Goal: Information Seeking & Learning: Compare options

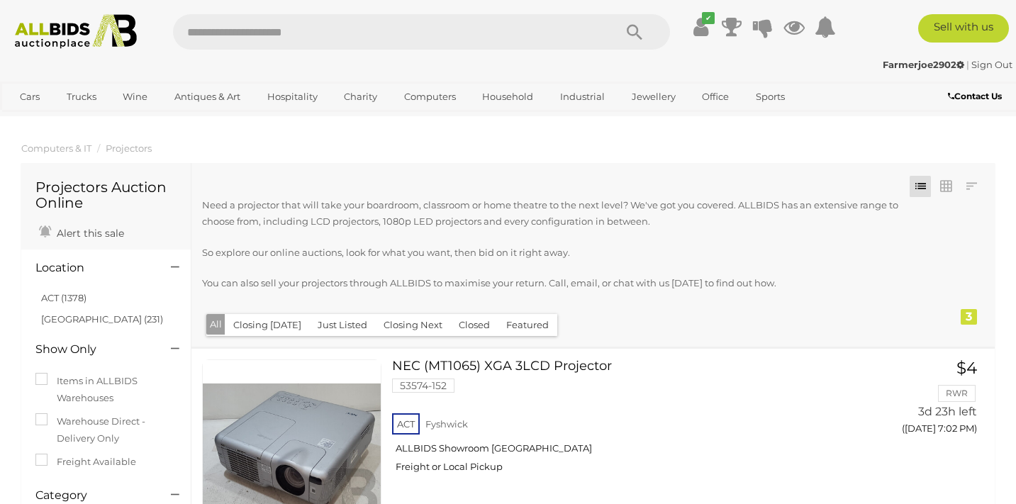
click at [79, 18] on img at bounding box center [76, 31] width 136 height 35
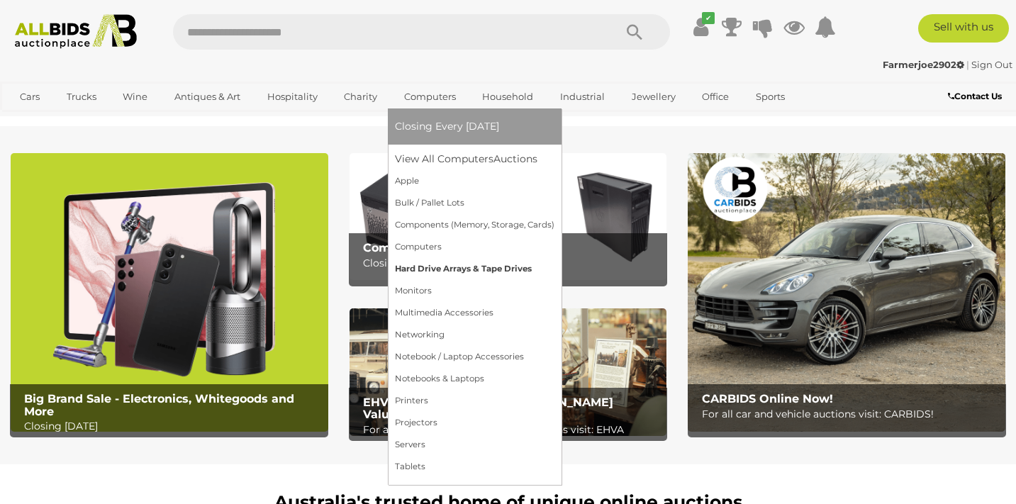
click at [462, 265] on link "Hard Drive Arrays & Tape Drives" at bounding box center [475, 269] width 160 height 22
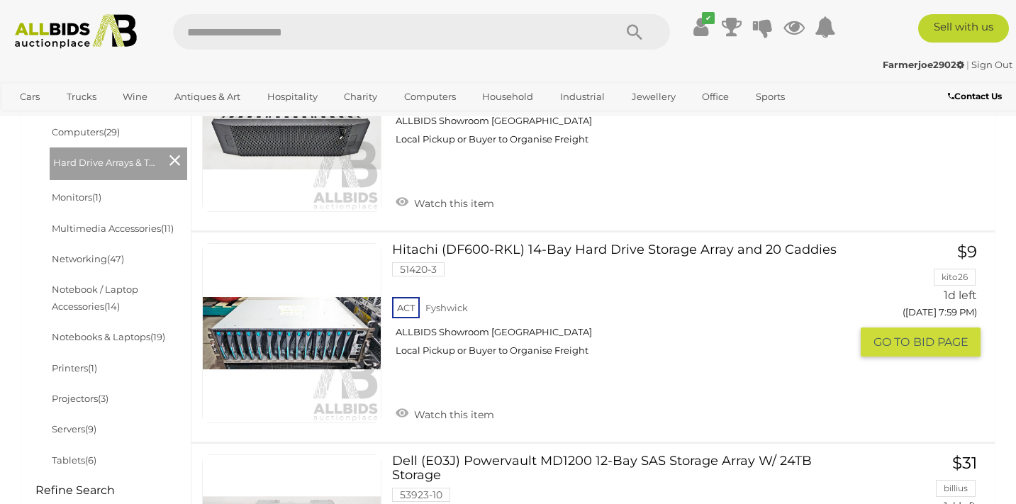
scroll to position [544, 0]
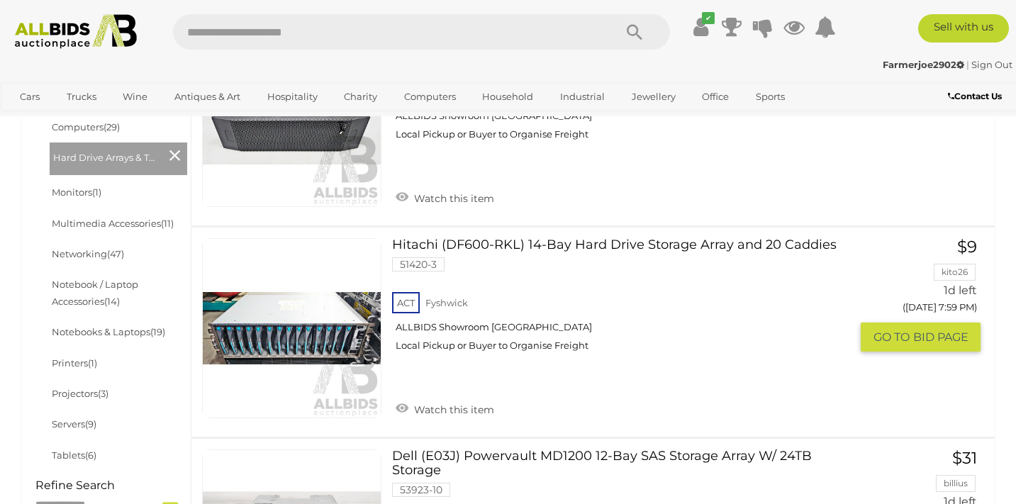
click at [681, 248] on link "Hitachi (DF600-RKL) 14-Bay Hard Drive Storage Array and 20 Caddies 51420-3 ACT …" at bounding box center [626, 300] width 447 height 124
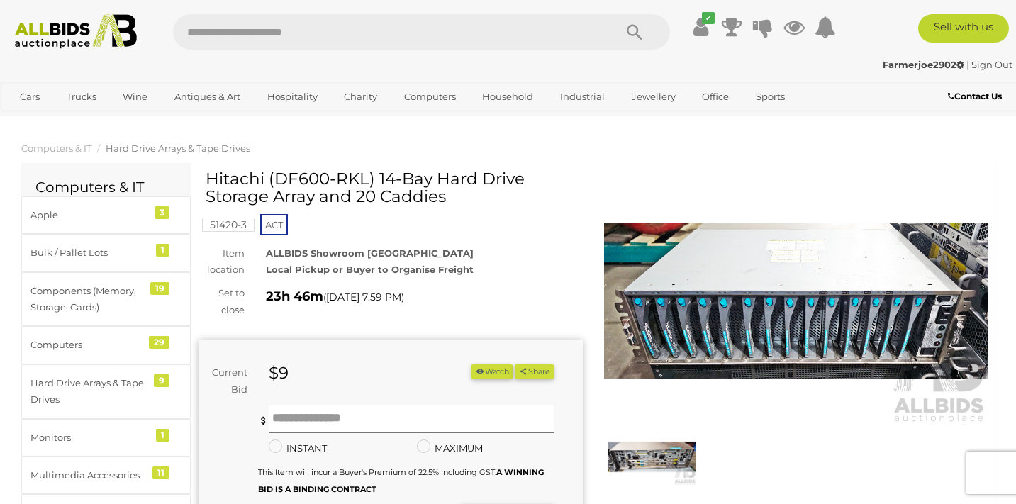
click at [634, 461] on img at bounding box center [652, 456] width 89 height 57
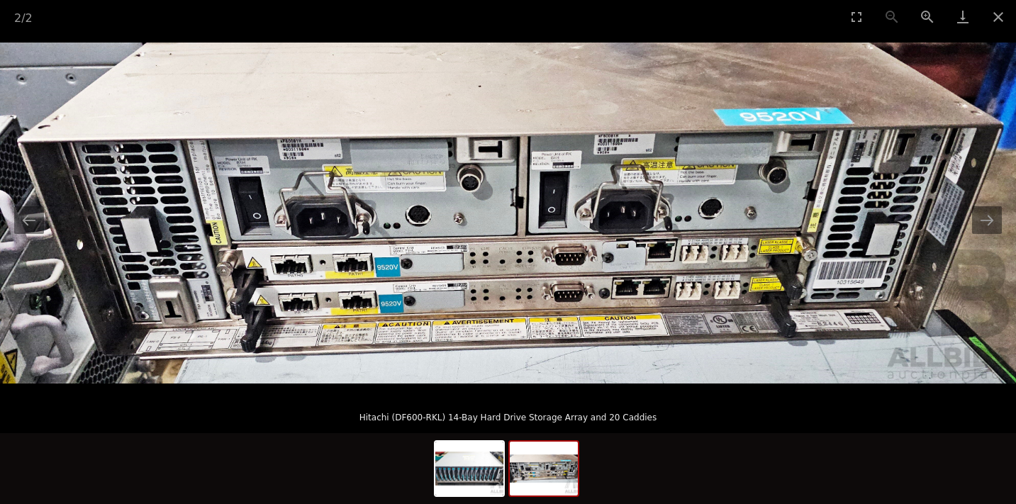
click at [764, 481] on div at bounding box center [508, 468] width 1016 height 71
click at [992, 14] on button "Close gallery" at bounding box center [997, 16] width 35 height 33
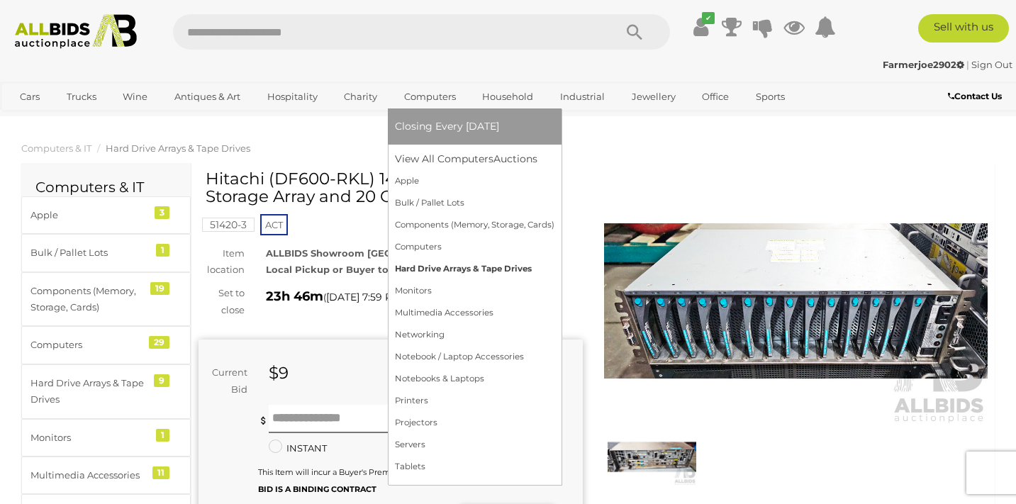
click at [471, 269] on link "Hard Drive Arrays & Tape Drives" at bounding box center [475, 269] width 160 height 22
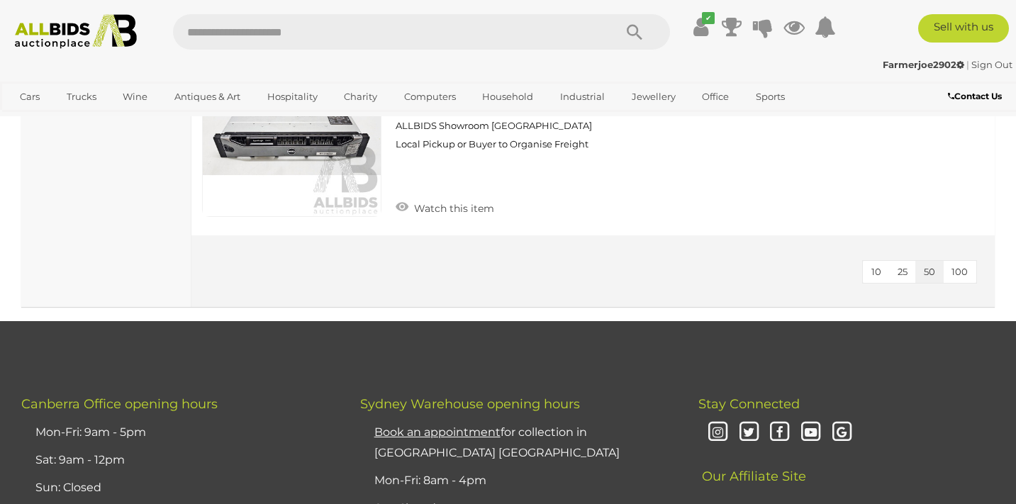
scroll to position [2043, 0]
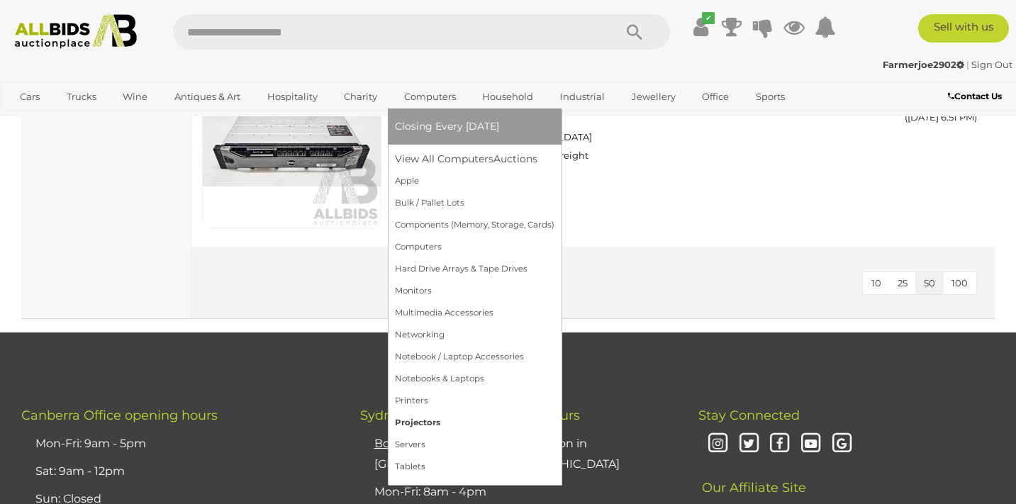
click at [451, 420] on link "Projectors" at bounding box center [475, 423] width 160 height 22
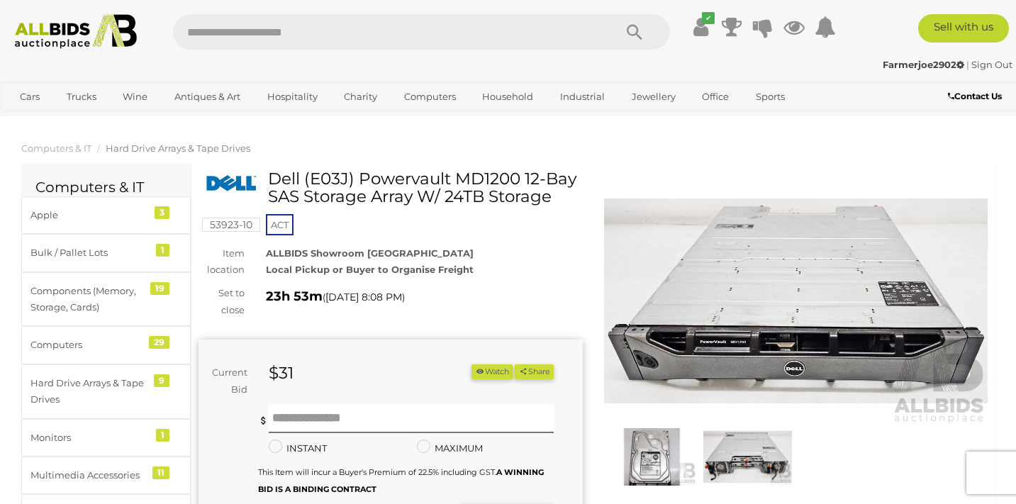
click at [731, 438] on img at bounding box center [747, 456] width 89 height 57
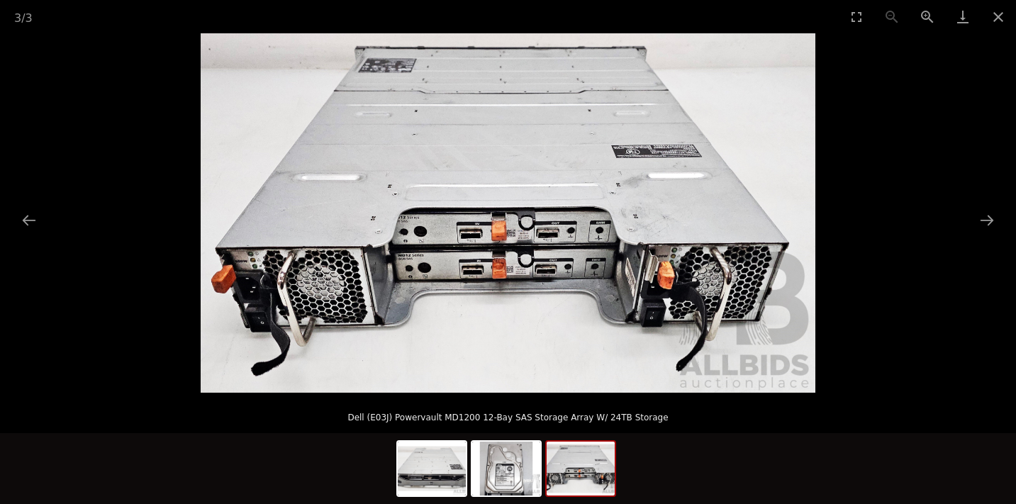
click at [792, 455] on div at bounding box center [508, 468] width 1016 height 71
click at [995, 21] on button "Close gallery" at bounding box center [997, 16] width 35 height 33
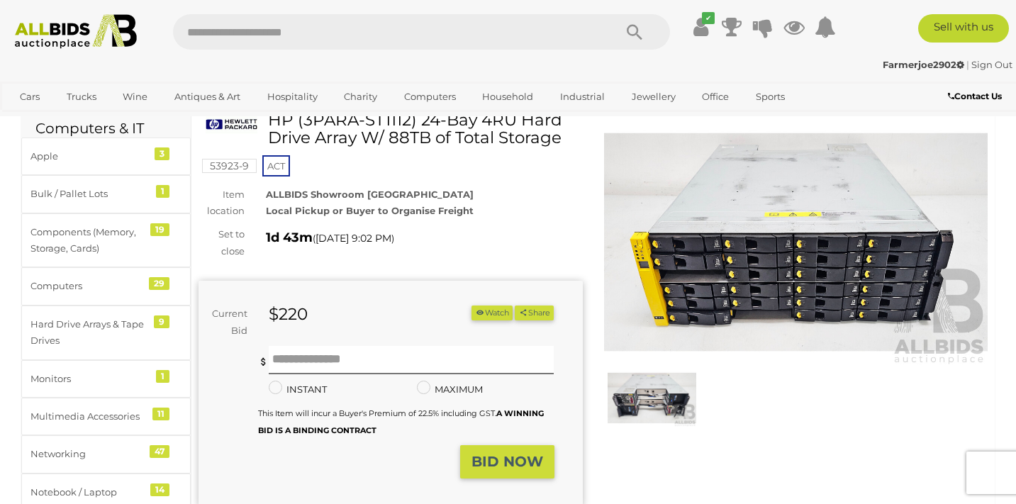
scroll to position [66, 0]
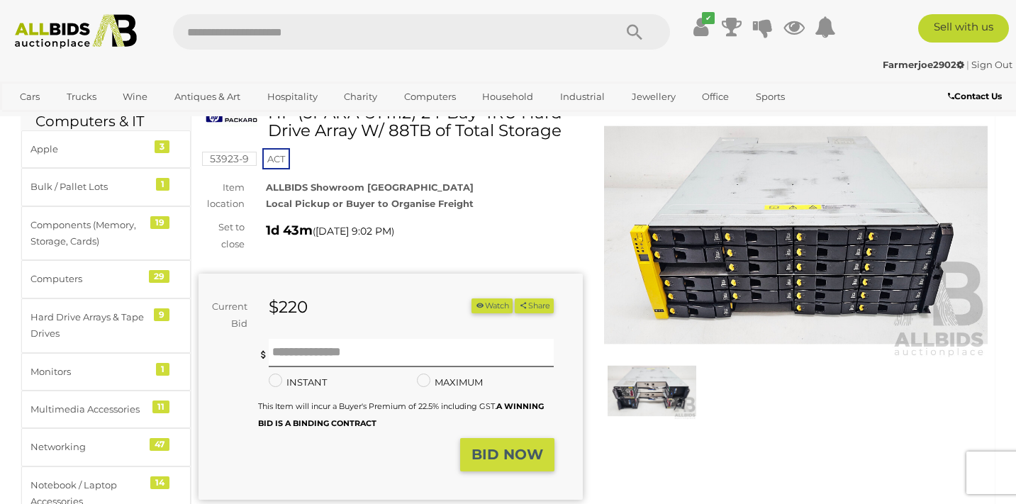
click at [652, 391] on img at bounding box center [652, 390] width 89 height 57
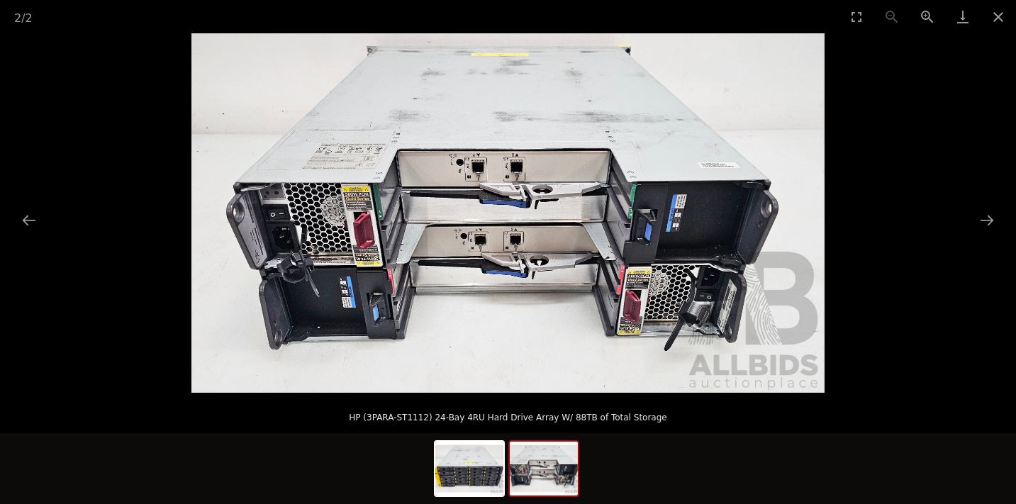
click at [484, 178] on img at bounding box center [507, 212] width 633 height 359
click at [922, 20] on button "Zoom in" at bounding box center [927, 16] width 35 height 33
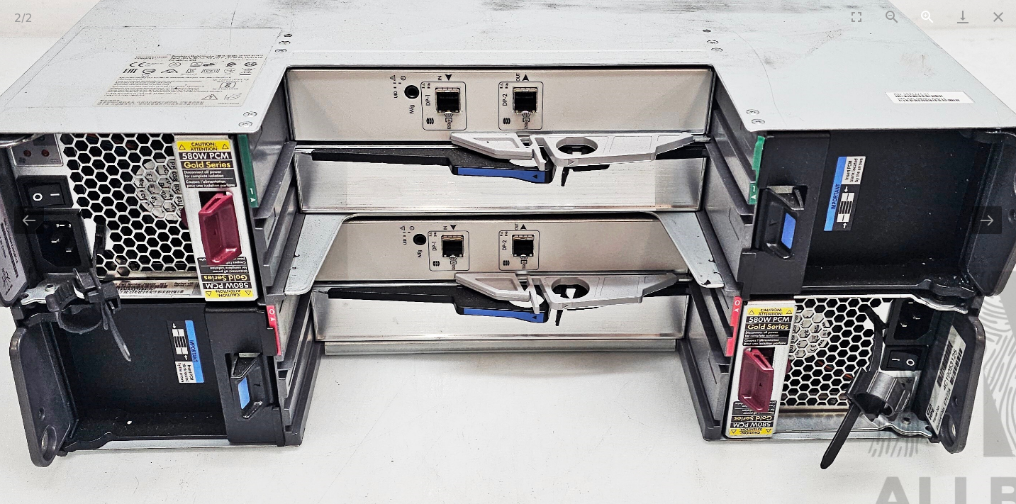
click at [922, 20] on button "Zoom in" at bounding box center [927, 16] width 35 height 33
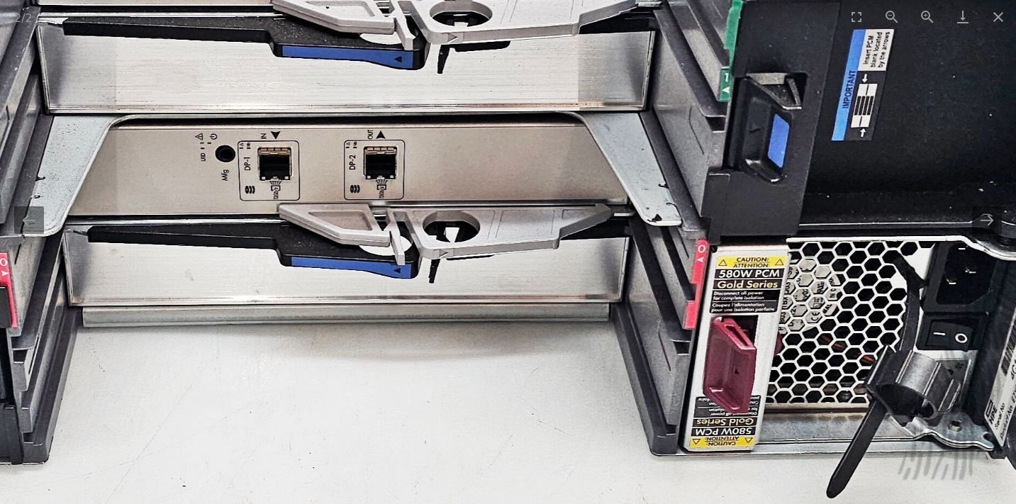
drag, startPoint x: 450, startPoint y: 148, endPoint x: 299, endPoint y: 60, distance: 174.7
click at [299, 60] on img at bounding box center [357, 85] width 1899 height 1078
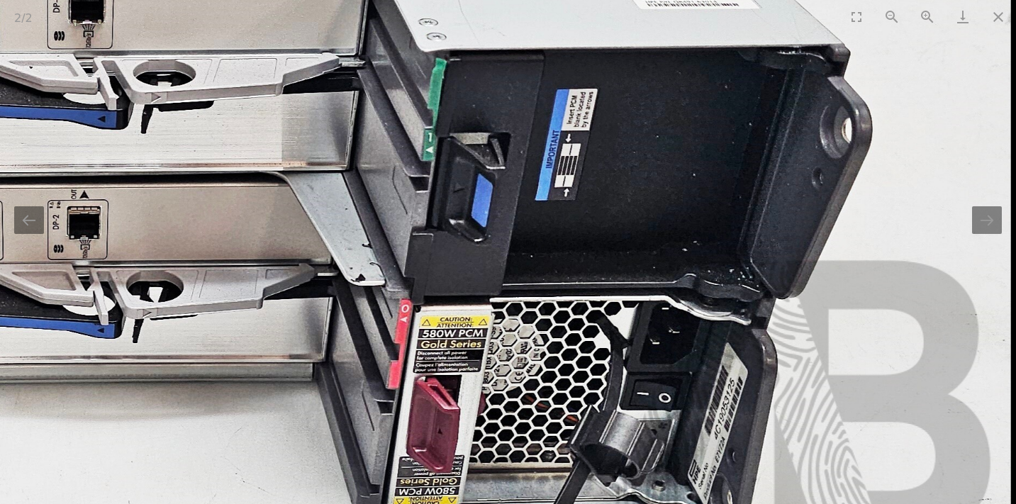
drag, startPoint x: 725, startPoint y: 196, endPoint x: 407, endPoint y: 255, distance: 323.1
click at [407, 255] on img at bounding box center [61, 144] width 1899 height 1078
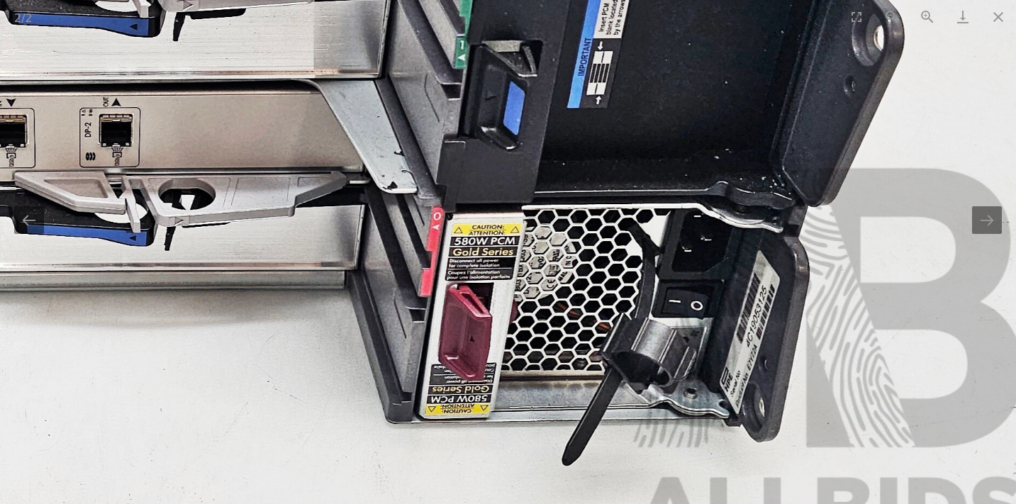
drag, startPoint x: 340, startPoint y: 281, endPoint x: 367, endPoint y: 184, distance: 101.5
click at [367, 184] on img at bounding box center [93, 52] width 1899 height 1078
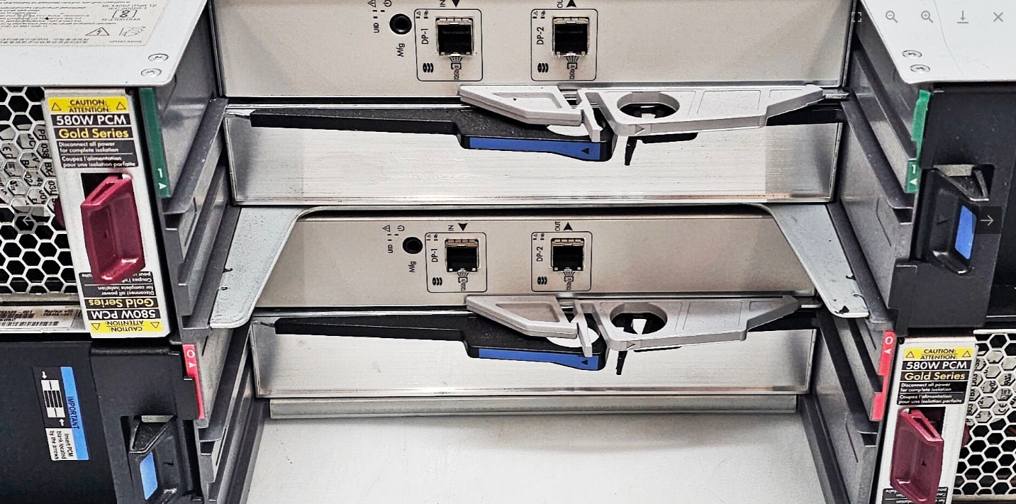
drag, startPoint x: 332, startPoint y: 195, endPoint x: 780, endPoint y: 355, distance: 475.8
click at [780, 355] on img at bounding box center [544, 176] width 1899 height 1078
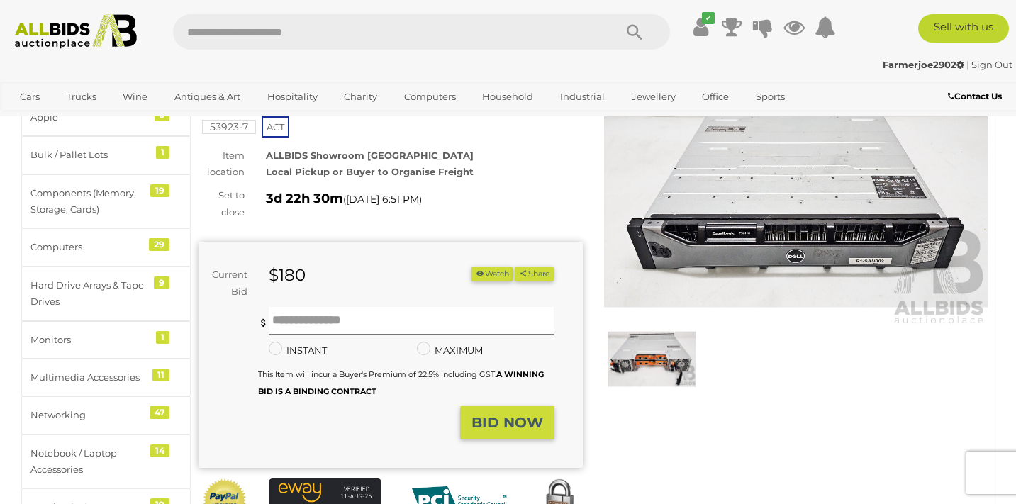
scroll to position [116, 0]
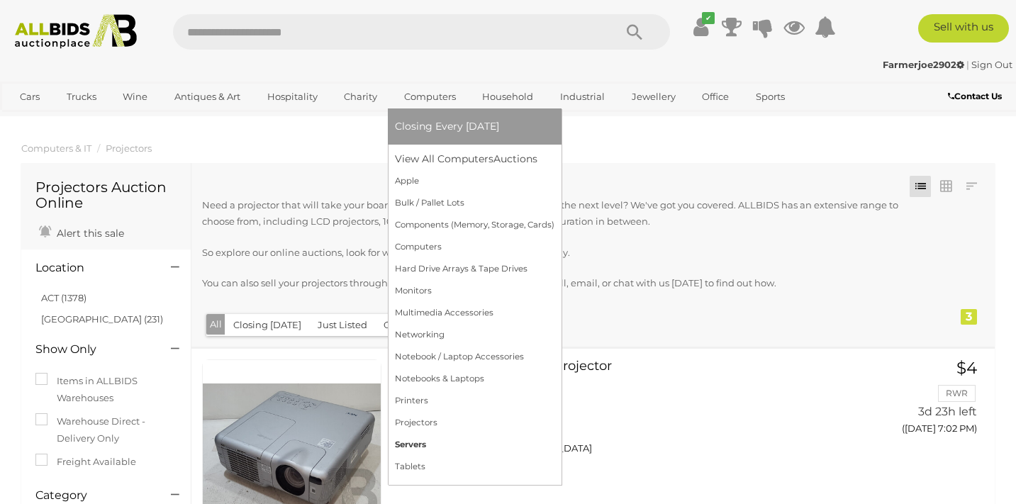
click at [444, 451] on link "Servers" at bounding box center [475, 445] width 160 height 22
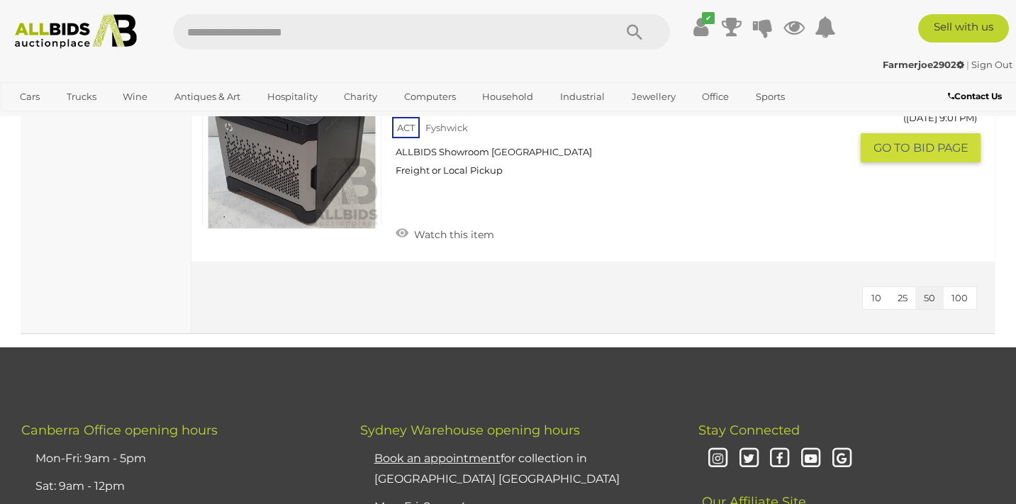
scroll to position [2090, 0]
